Goal: Information Seeking & Learning: Learn about a topic

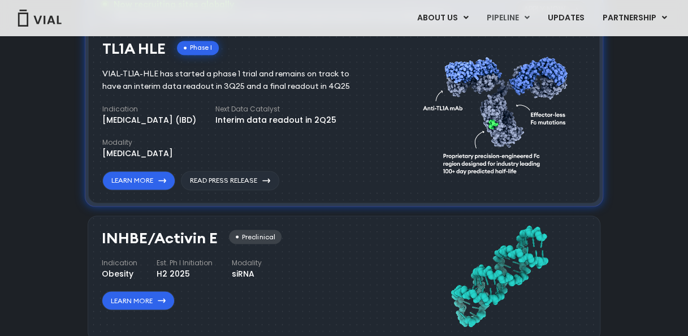
scroll to position [802, 0]
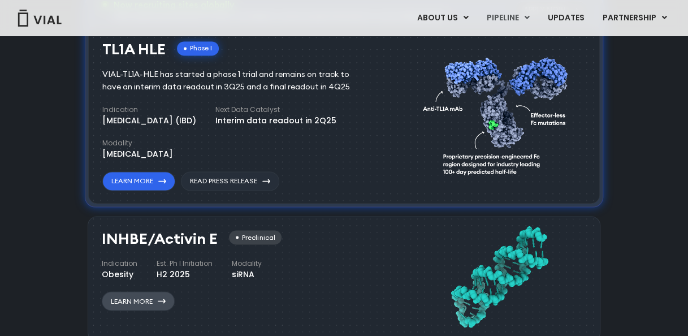
click at [147, 297] on link "Learn More" at bounding box center [138, 300] width 73 height 19
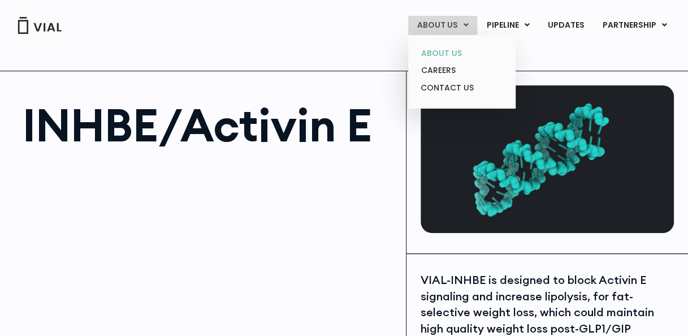
click at [459, 55] on link "ABOUT US" at bounding box center [461, 54] width 99 height 18
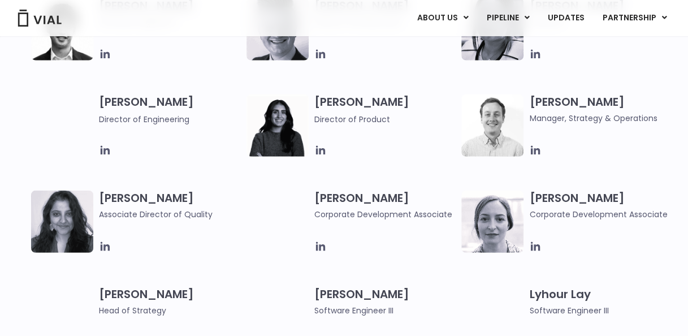
scroll to position [1389, 0]
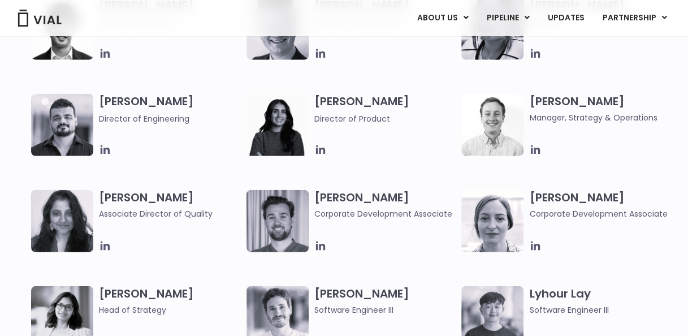
click at [66, 309] on img at bounding box center [62, 317] width 62 height 62
click at [128, 303] on h3 "Preeti Sareen Head of Strategy" at bounding box center [170, 301] width 142 height 30
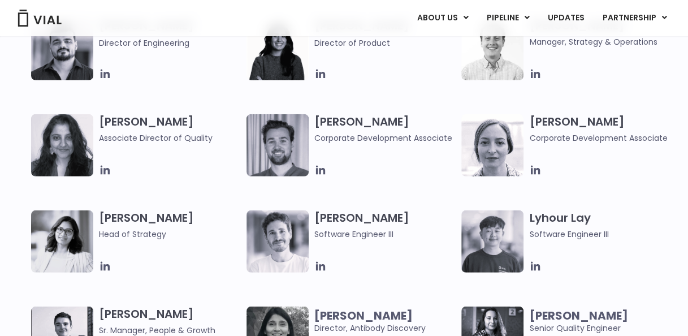
scroll to position [1475, 0]
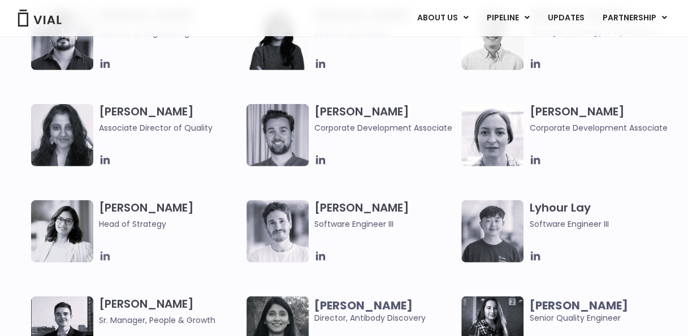
click at [103, 255] on icon at bounding box center [105, 256] width 12 height 12
